Goal: Navigation & Orientation: Find specific page/section

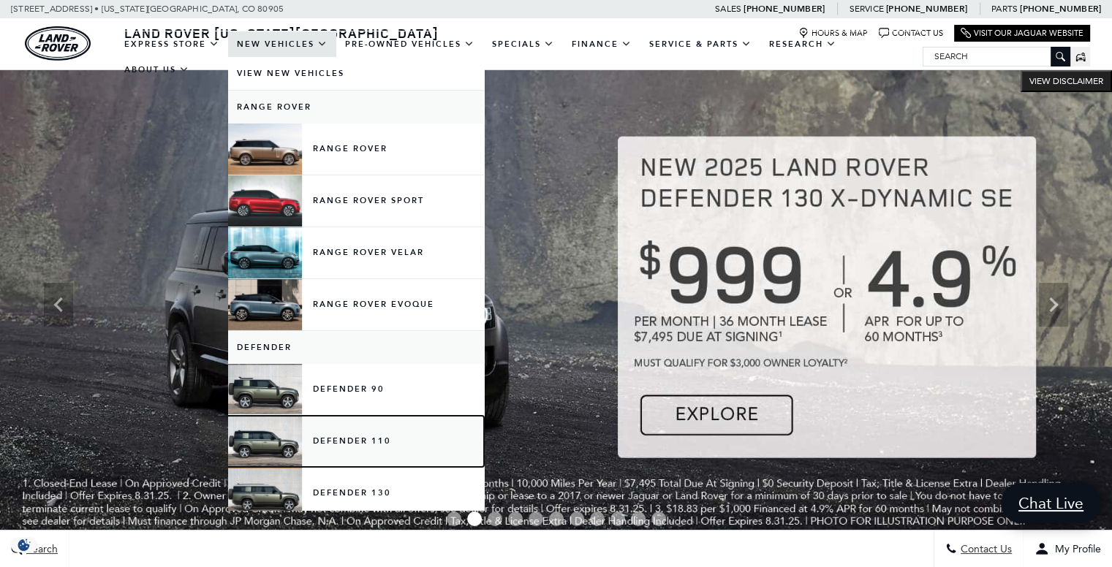
click at [265, 434] on link "Defender 110" at bounding box center [356, 441] width 256 height 51
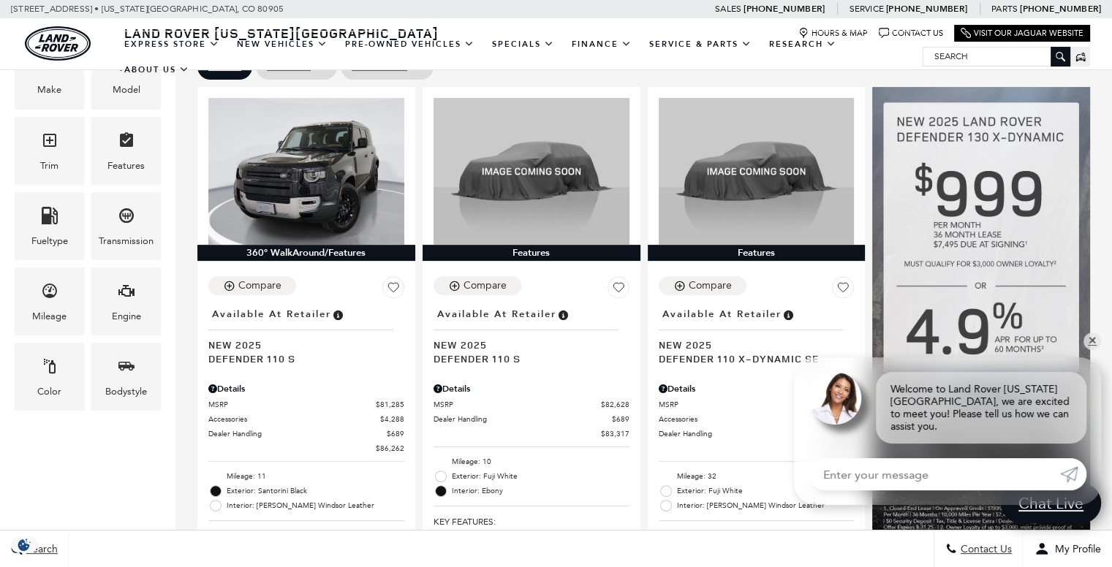
scroll to position [390, 0]
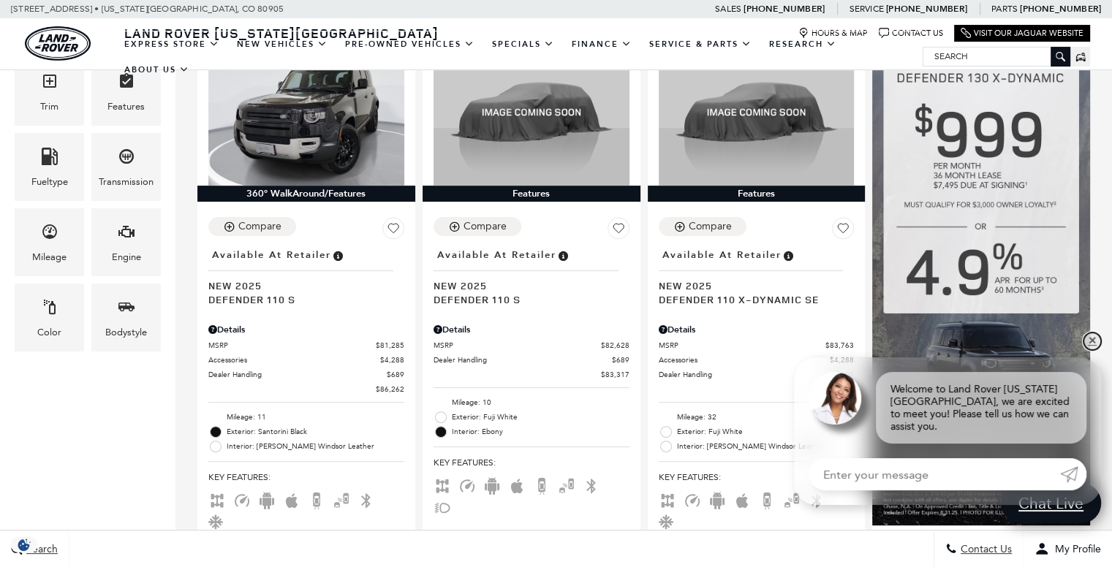
click at [1092, 350] on link "✕" at bounding box center [1093, 342] width 18 height 18
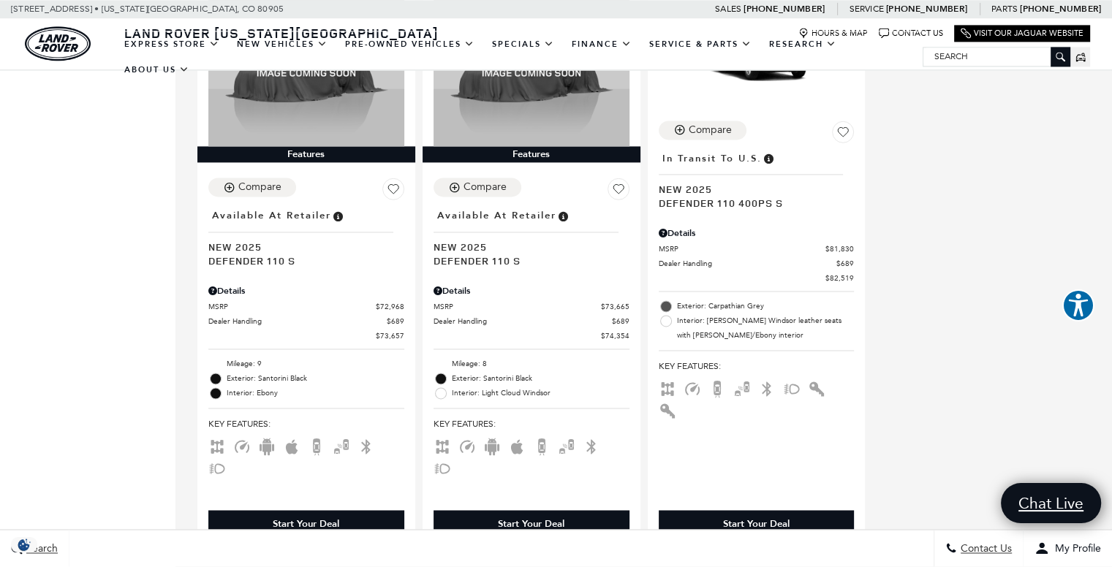
scroll to position [2205, 0]
